Goal: Information Seeking & Learning: Learn about a topic

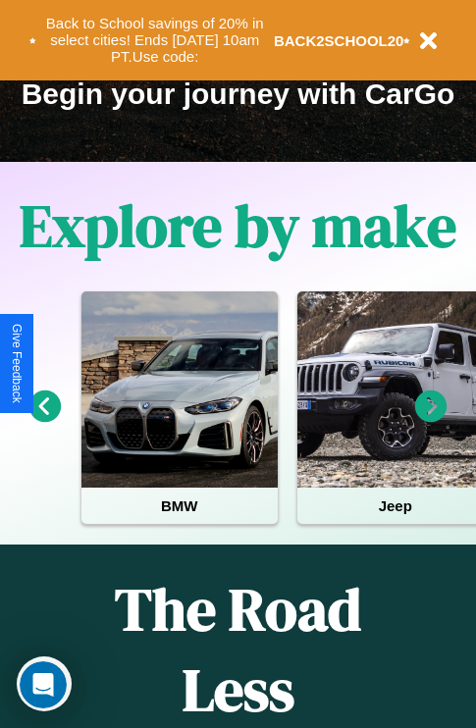
click at [431, 420] on icon at bounding box center [431, 406] width 32 height 32
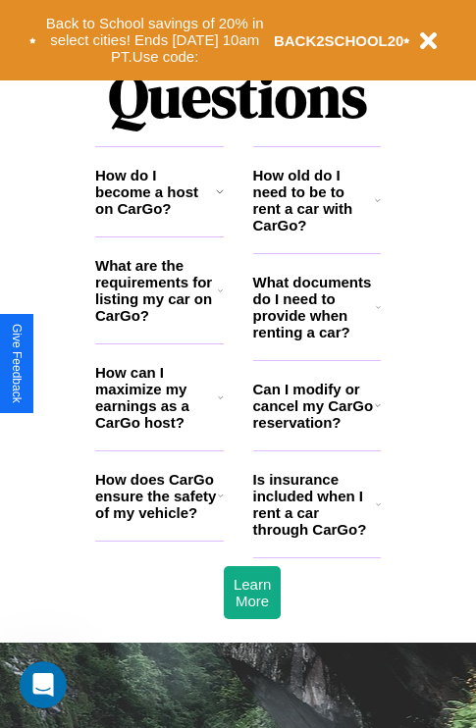
scroll to position [2377, 0]
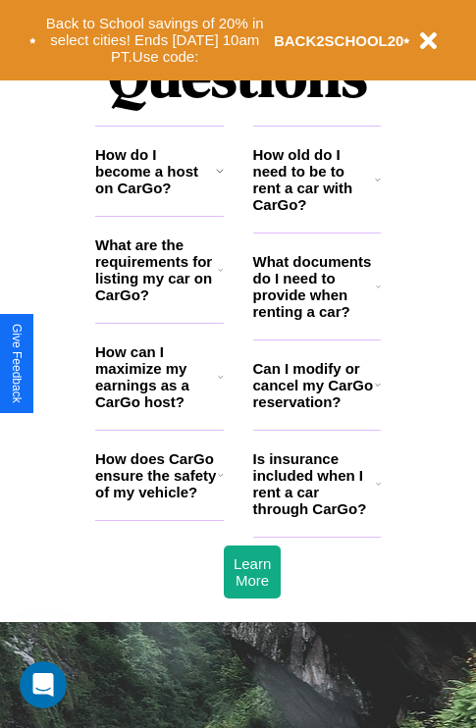
click at [316, 318] on h3 "What documents do I need to provide when renting a car?" at bounding box center [315, 286] width 124 height 67
click at [219, 179] on icon at bounding box center [220, 171] width 8 height 16
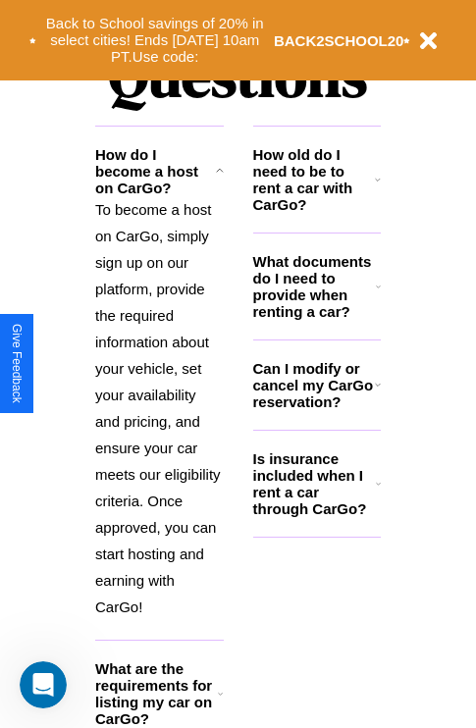
click at [378, 492] on icon at bounding box center [378, 484] width 5 height 16
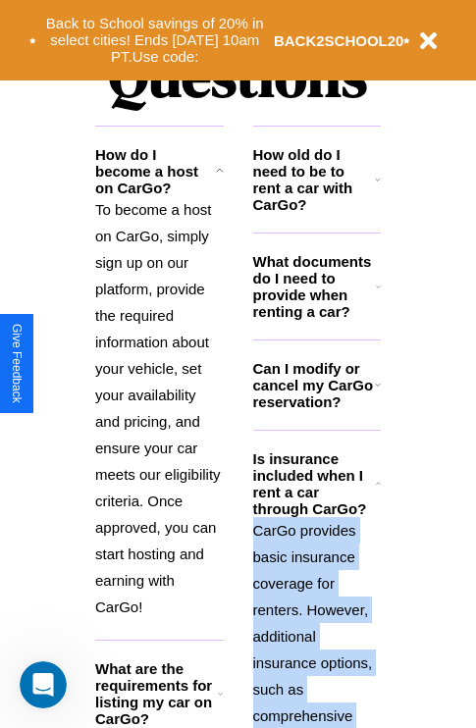
scroll to position [2535, 0]
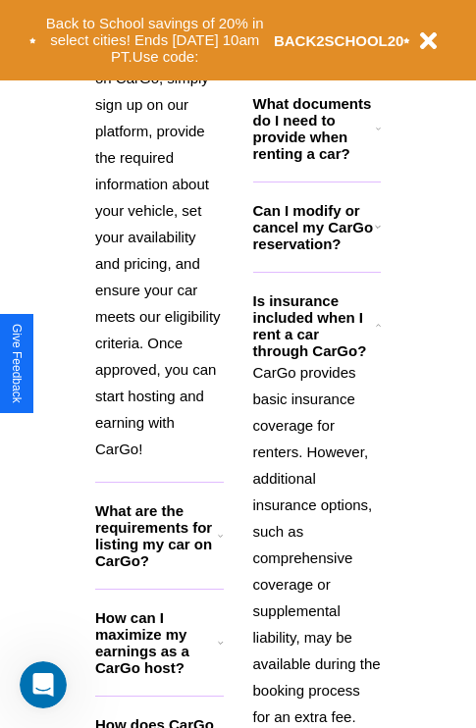
click at [159, 674] on h3 "How can I maximize my earnings as a CarGo host?" at bounding box center [156, 642] width 123 height 67
click at [159, 567] on h3 "What are the requirements for listing my car on CarGo?" at bounding box center [156, 535] width 123 height 67
